Goal: Book appointment/travel/reservation

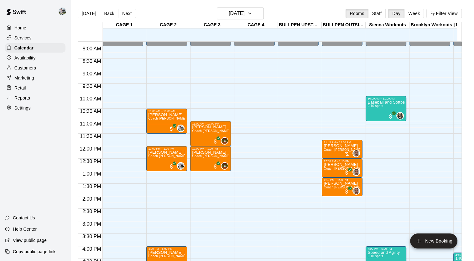
scroll to position [193, 0]
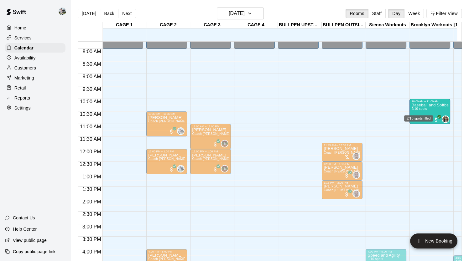
drag, startPoint x: 377, startPoint y: 107, endPoint x: 420, endPoint y: 111, distance: 42.8
drag, startPoint x: 387, startPoint y: 110, endPoint x: 418, endPoint y: 111, distance: 31.7
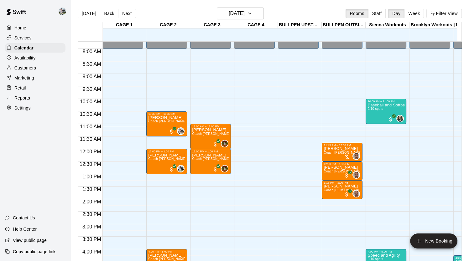
click at [425, 101] on div "12:00 AM – 8:00 AM Closed 8:00 PM – 11:59 PM Closed" at bounding box center [429, 148] width 41 height 601
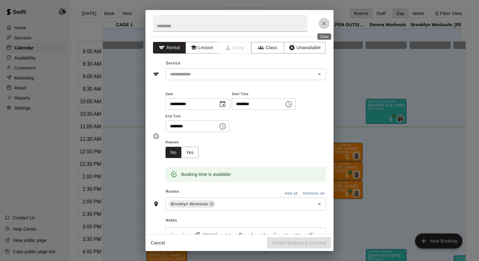
click at [325, 22] on icon "Close" at bounding box center [324, 24] width 4 height 4
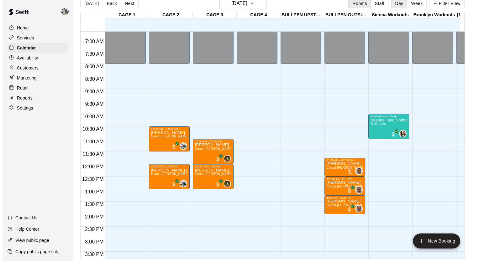
scroll to position [168, 0]
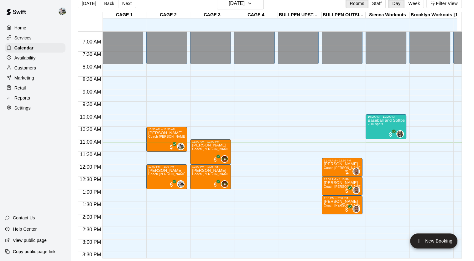
click at [422, 116] on div "12:00 AM – 8:00 AM Closed 8:00 PM – 11:59 PM Closed" at bounding box center [429, 164] width 41 height 601
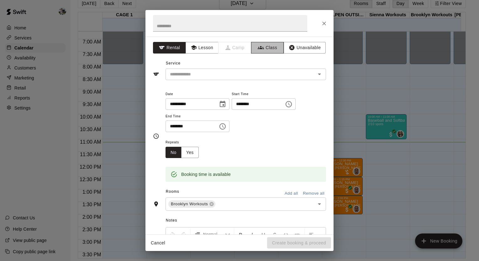
click at [265, 50] on button "Class" at bounding box center [267, 48] width 33 height 12
click at [243, 71] on input "text" at bounding box center [240, 74] width 146 height 8
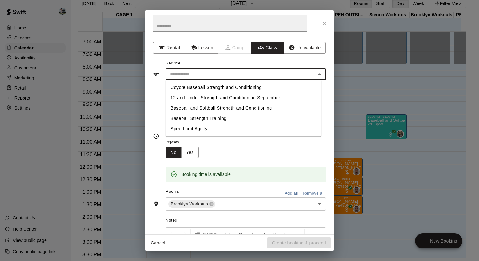
click at [231, 108] on li "Baseball and Softball Strength and Conditioning" at bounding box center [243, 108] width 156 height 10
type input "**********"
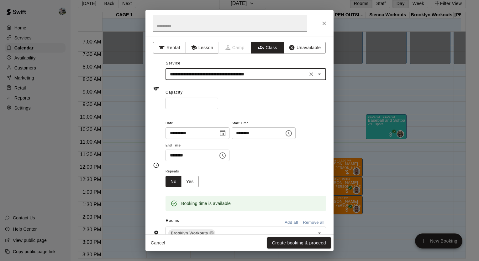
click at [217, 101] on input "*" at bounding box center [191, 104] width 53 height 12
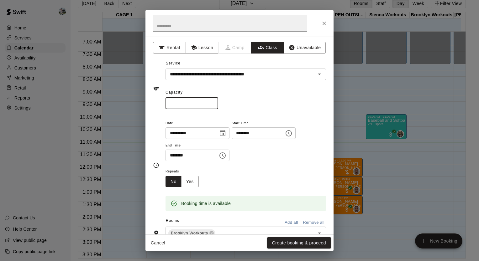
click at [217, 101] on input "*" at bounding box center [191, 104] width 53 height 12
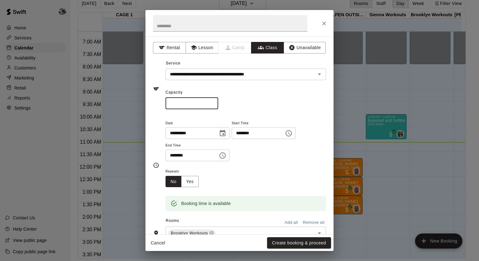
type input "*"
click at [217, 101] on input "*" at bounding box center [191, 104] width 53 height 12
click at [224, 154] on icon "Choose time, selected time is 10:30 AM" at bounding box center [223, 155] width 2 height 3
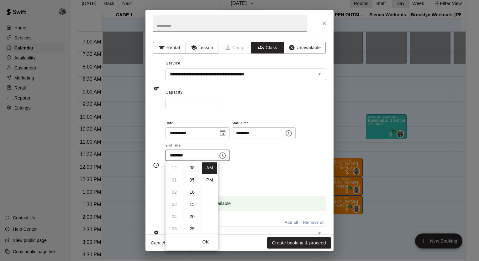
scroll to position [73, 0]
click at [177, 180] on li "11" at bounding box center [174, 180] width 15 height 12
click at [190, 168] on li "00" at bounding box center [192, 168] width 15 height 12
type input "********"
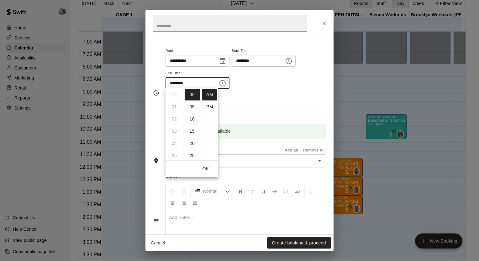
scroll to position [73, 0]
click at [272, 102] on div "Repeats No Yes" at bounding box center [245, 104] width 160 height 20
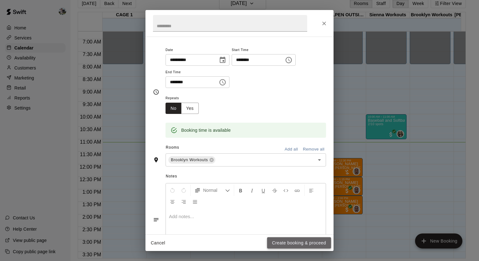
click at [289, 244] on button "Create booking & proceed" at bounding box center [299, 243] width 64 height 12
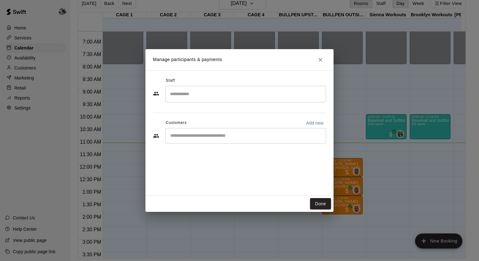
click at [240, 95] on input "Search staff" at bounding box center [245, 94] width 155 height 11
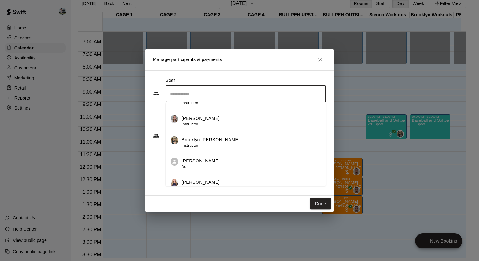
scroll to position [88, 0]
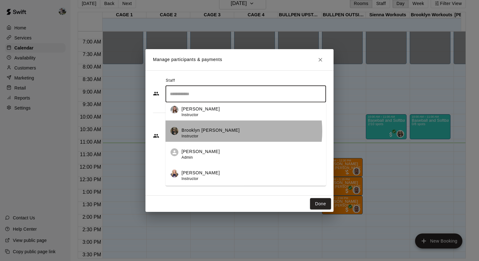
click at [221, 131] on p "Brooklyn [PERSON_NAME]" at bounding box center [210, 130] width 58 height 7
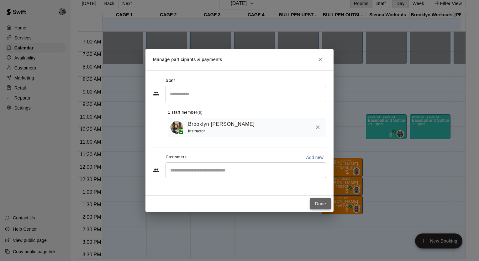
click at [316, 205] on button "Done" at bounding box center [320, 204] width 21 height 12
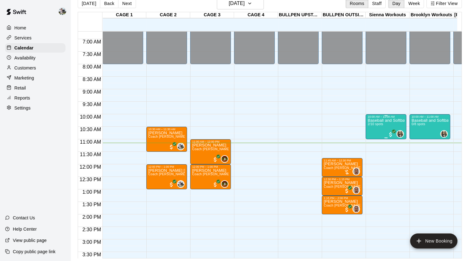
click at [377, 122] on div "Baseball and Softball Strength and Conditioning 2/10 spots" at bounding box center [385, 248] width 37 height 261
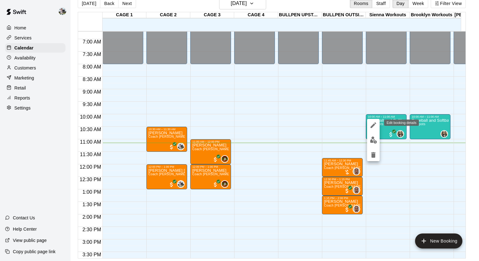
click at [374, 124] on icon "edit" at bounding box center [373, 125] width 6 height 6
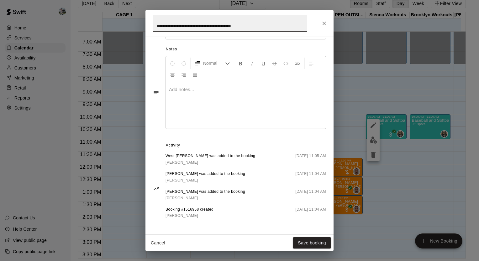
scroll to position [0, 0]
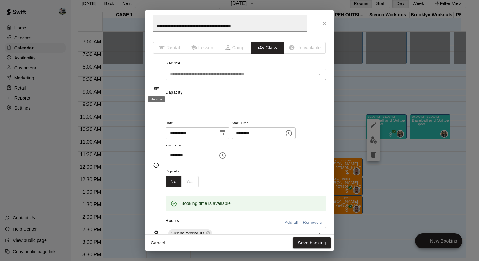
click at [155, 92] on div "Service" at bounding box center [156, 97] width 18 height 11
click at [325, 26] on icon "Close" at bounding box center [324, 23] width 6 height 6
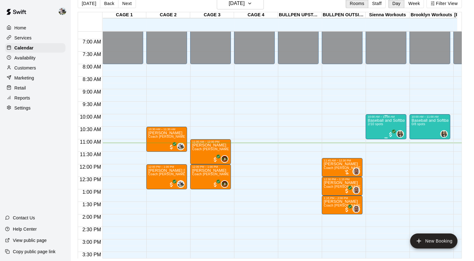
click at [369, 128] on div "Baseball and Softball Strength and Conditioning 2/10 spots" at bounding box center [385, 248] width 37 height 261
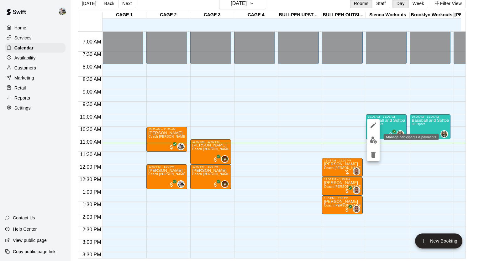
click at [372, 140] on img "edit" at bounding box center [373, 140] width 7 height 7
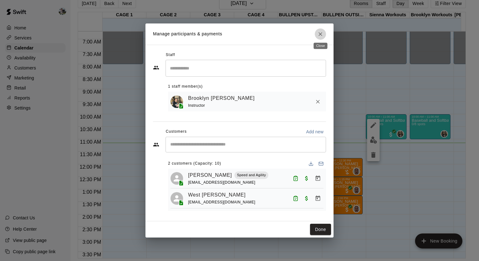
click at [316, 34] on button "Close" at bounding box center [319, 34] width 11 height 11
